Goal: Information Seeking & Learning: Learn about a topic

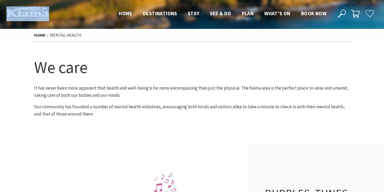
drag, startPoint x: 52, startPoint y: 21, endPoint x: 14, endPoint y: 13, distance: 38.1
click at [14, 13] on header "Open Nav Close Nav Home Destinations Towns & Villages Kiama Gerringong Gerroa J…" at bounding box center [192, 13] width 384 height 27
copy link
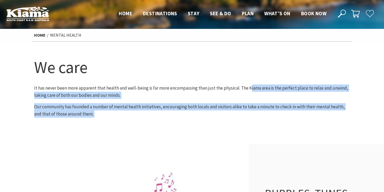
drag, startPoint x: 248, startPoint y: 87, endPoint x: 243, endPoint y: 120, distance: 33.2
click at [243, 120] on div "We care It has never been more apparent that health and well-being is far more …" at bounding box center [192, 92] width 320 height 73
copy div "iama area is the perfect place to relax and unwind, taking care of both our bod…"
